Goal: Book appointment/travel/reservation

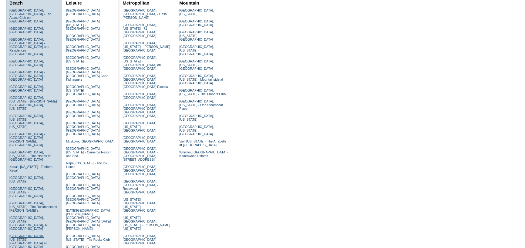
scroll to position [91, 0]
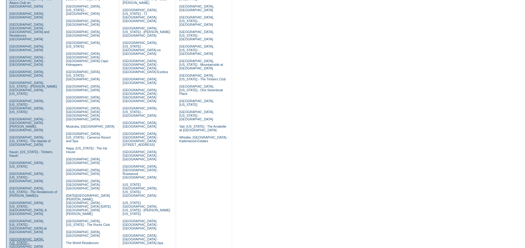
click at [26, 238] on link "Laguna Beach, California - Montage Laguna Beach" at bounding box center [26, 243] width 35 height 11
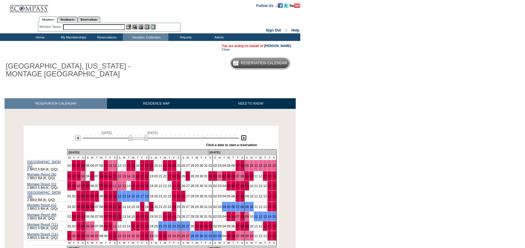
click at [246, 138] on img at bounding box center [244, 138] width 6 height 6
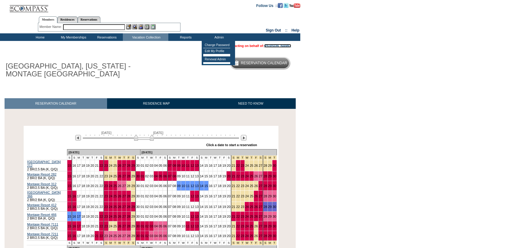
click at [274, 45] on link "[PERSON_NAME]" at bounding box center [277, 46] width 27 height 4
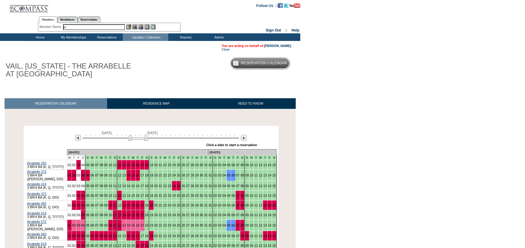
type input "r"
type input "eriksson"
drag, startPoint x: 79, startPoint y: 27, endPoint x: 32, endPoint y: 24, distance: 46.5
click at [32, 24] on center "Members Residences Reservations Member Name: eriksson Abelson, Maureen (m.abels…" at bounding box center [109, 22] width 217 height 19
